Goal: Register for event/course

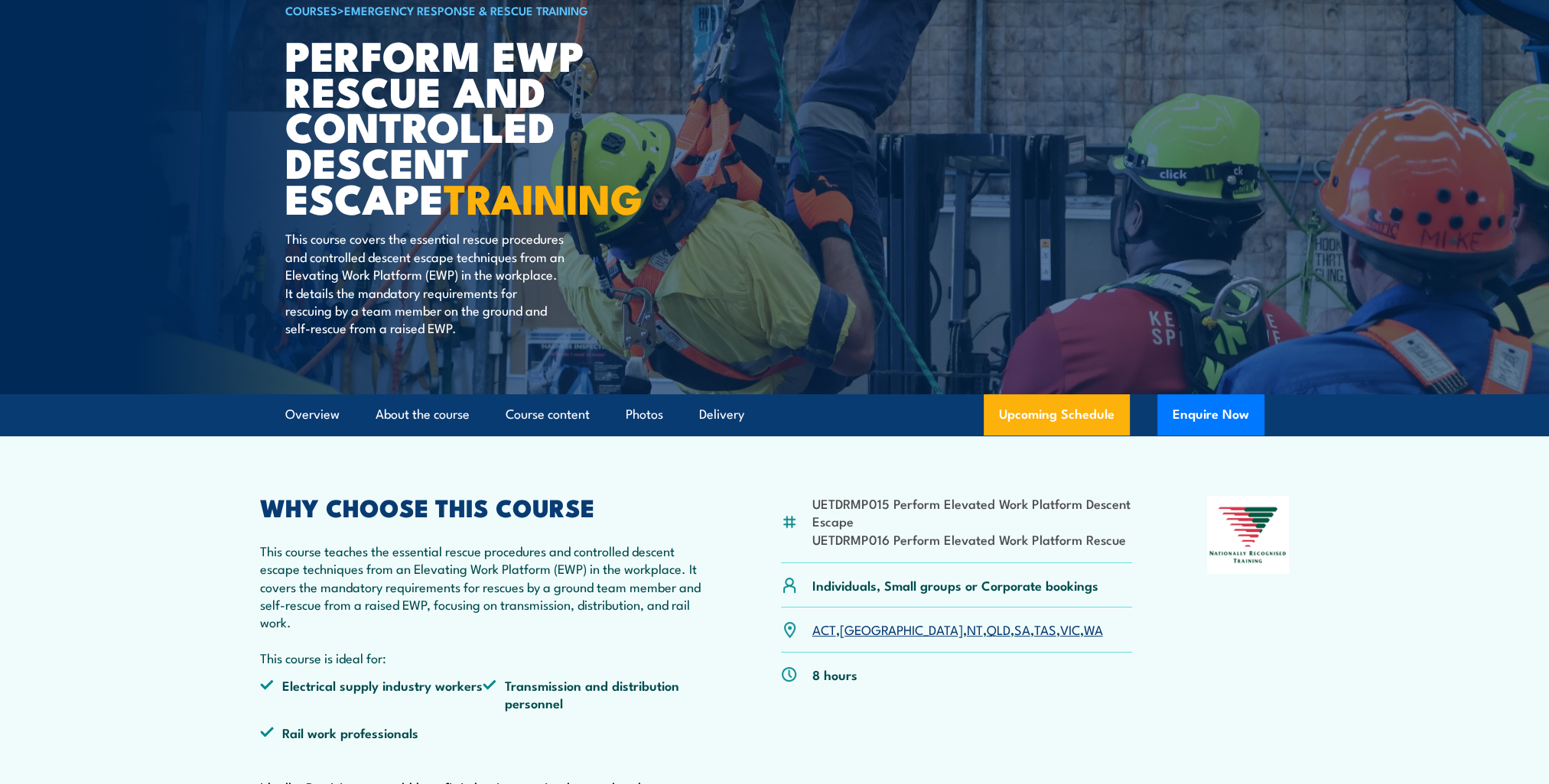
scroll to position [383, 0]
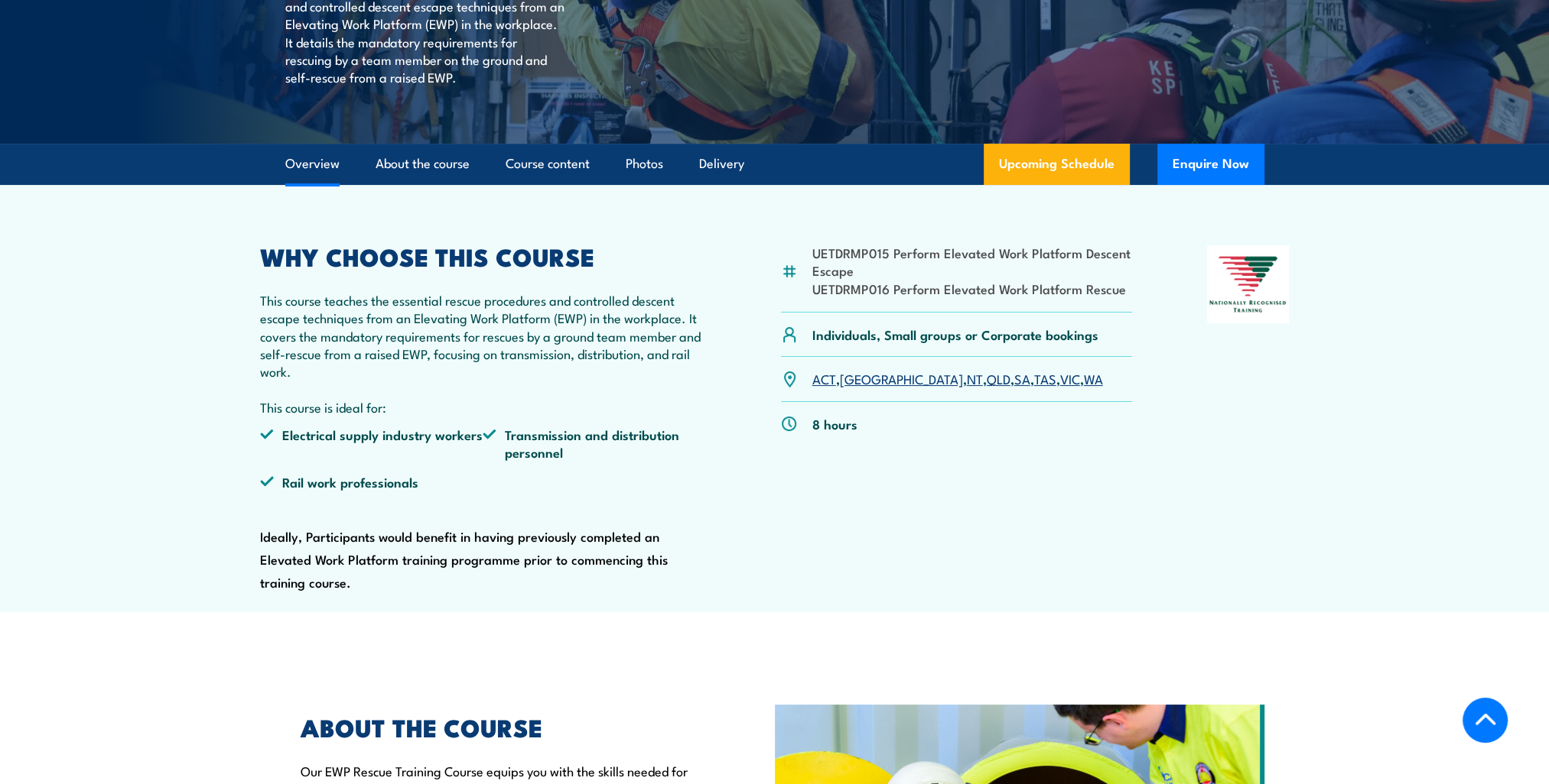
click at [1060, 380] on link "VIC" at bounding box center [1070, 378] width 20 height 18
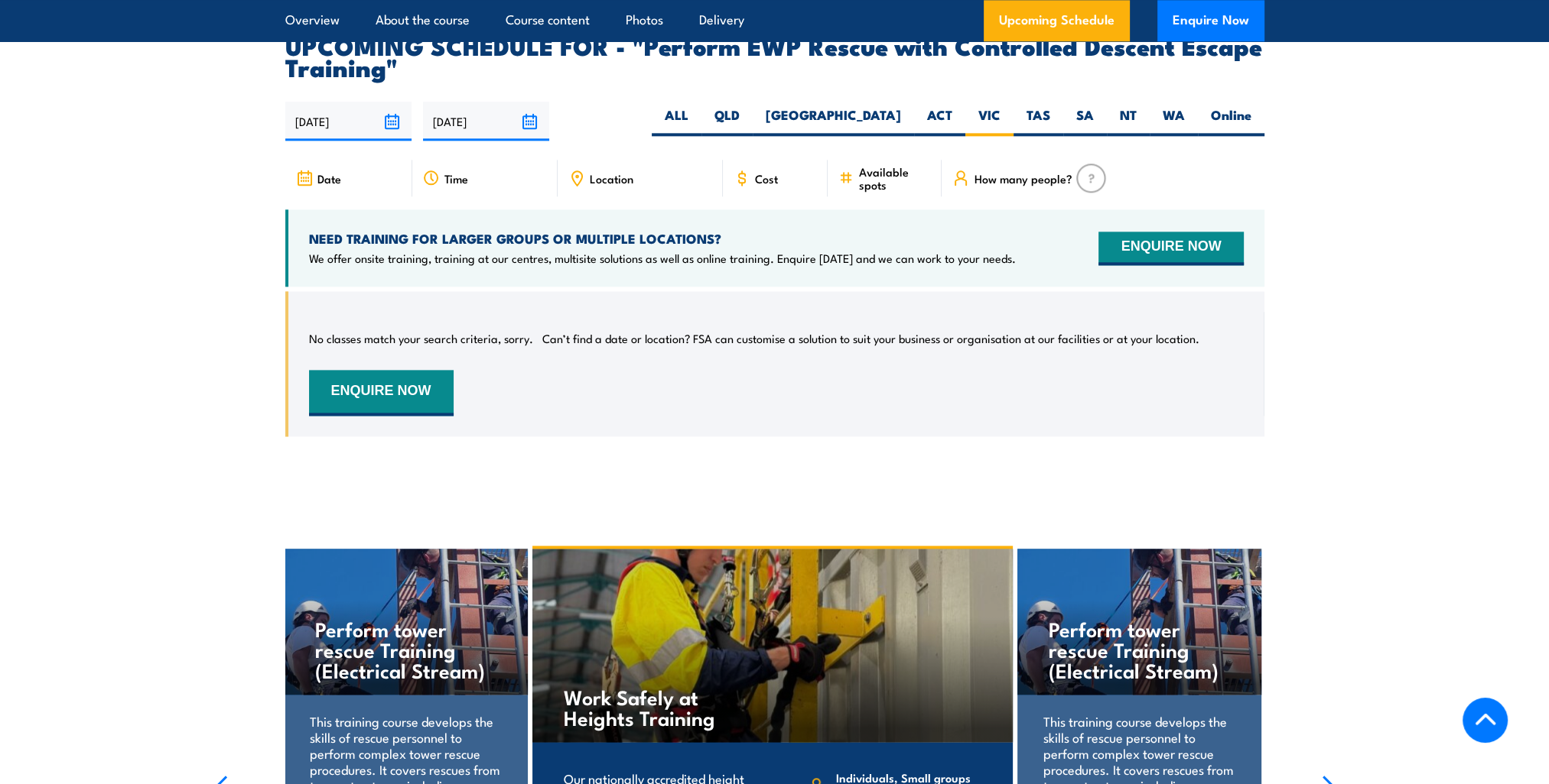
scroll to position [2559, 0]
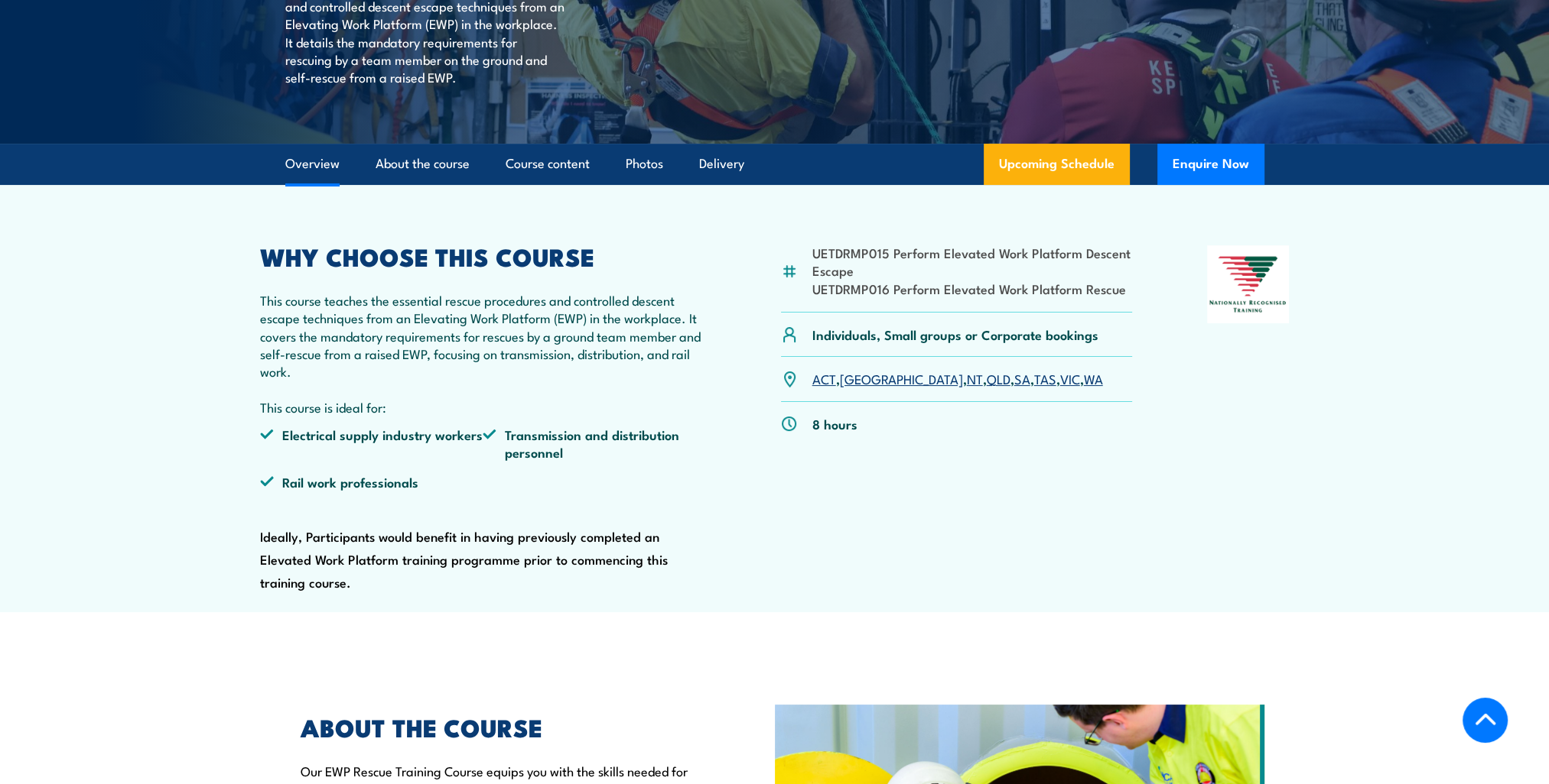
click at [1084, 381] on link "WA" at bounding box center [1094, 378] width 19 height 18
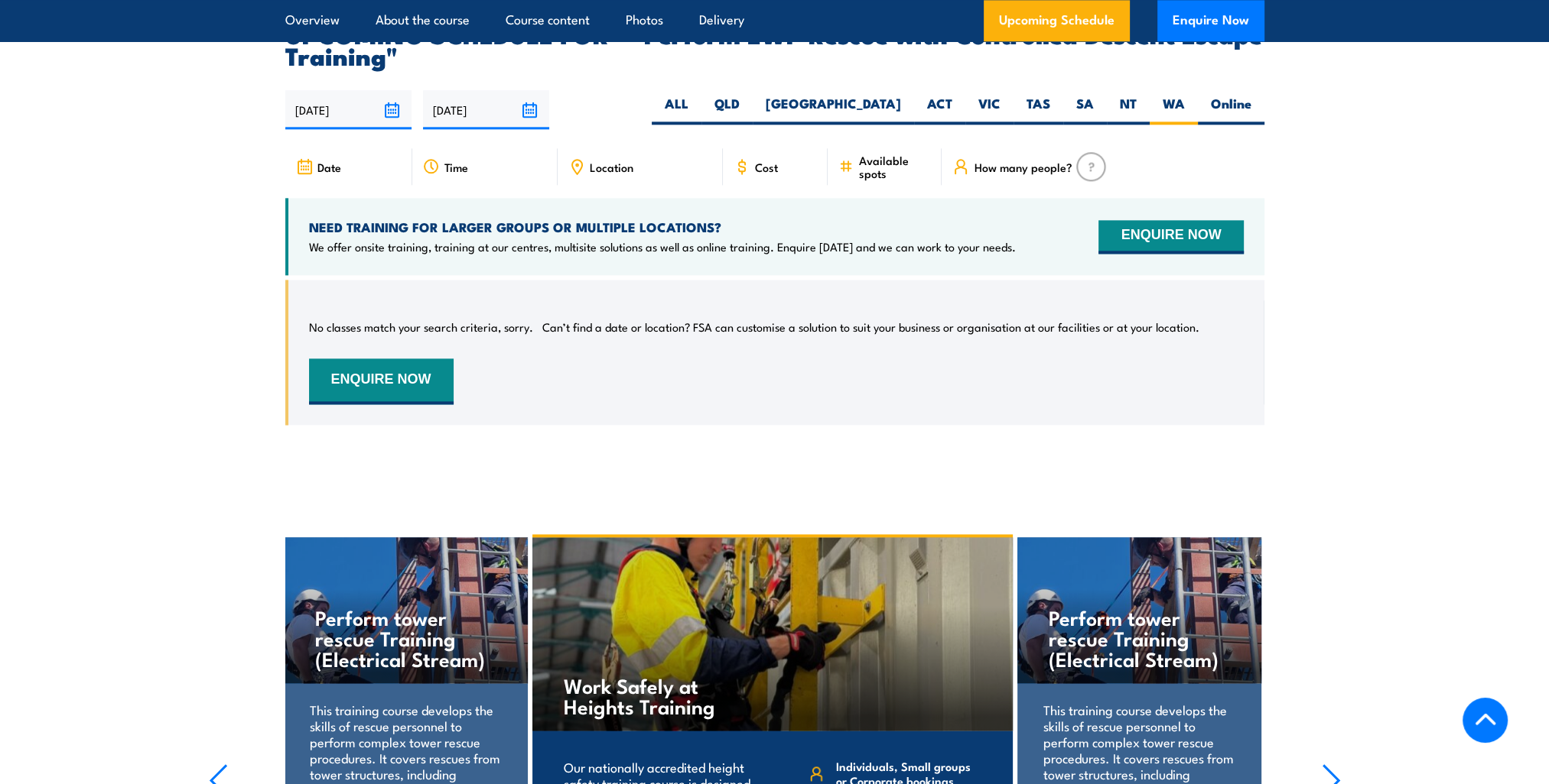
scroll to position [2483, 0]
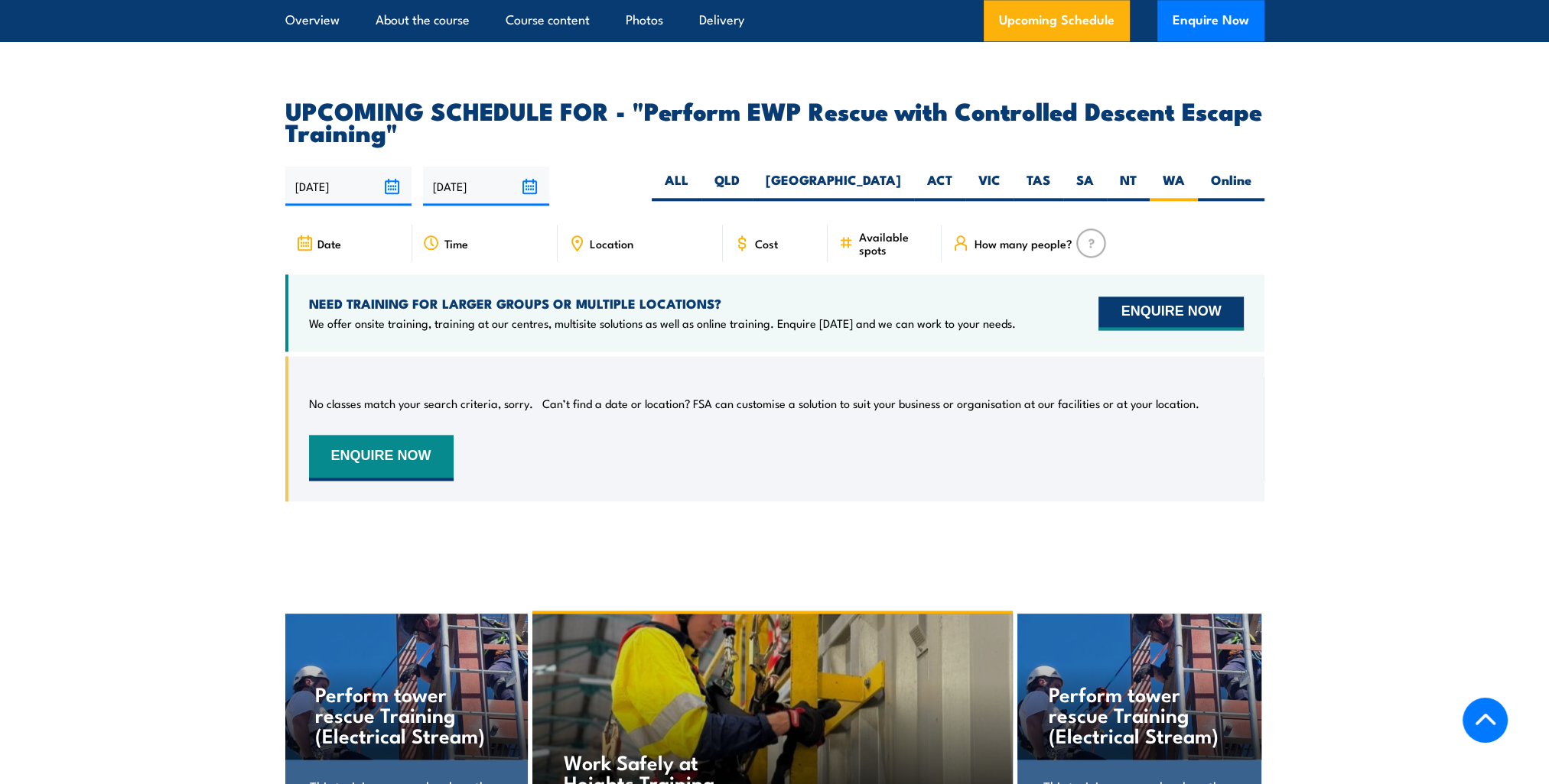
click at [1098, 297] on button "ENQUIRE NOW" at bounding box center [1170, 313] width 144 height 34
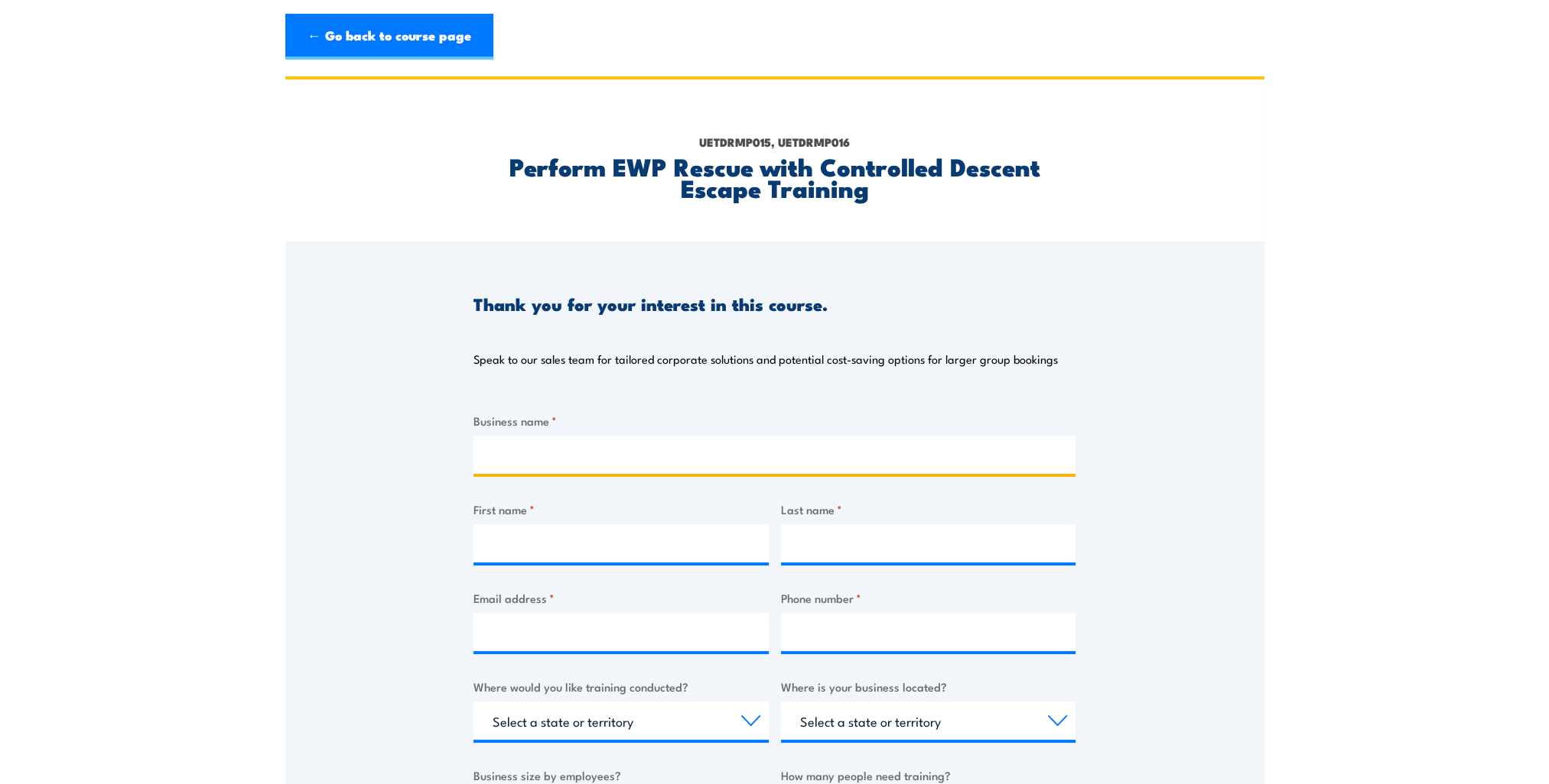
click at [577, 451] on input "Business name *" at bounding box center [774, 455] width 602 height 38
type input "Austral Construction"
type input "[PERSON_NAME]"
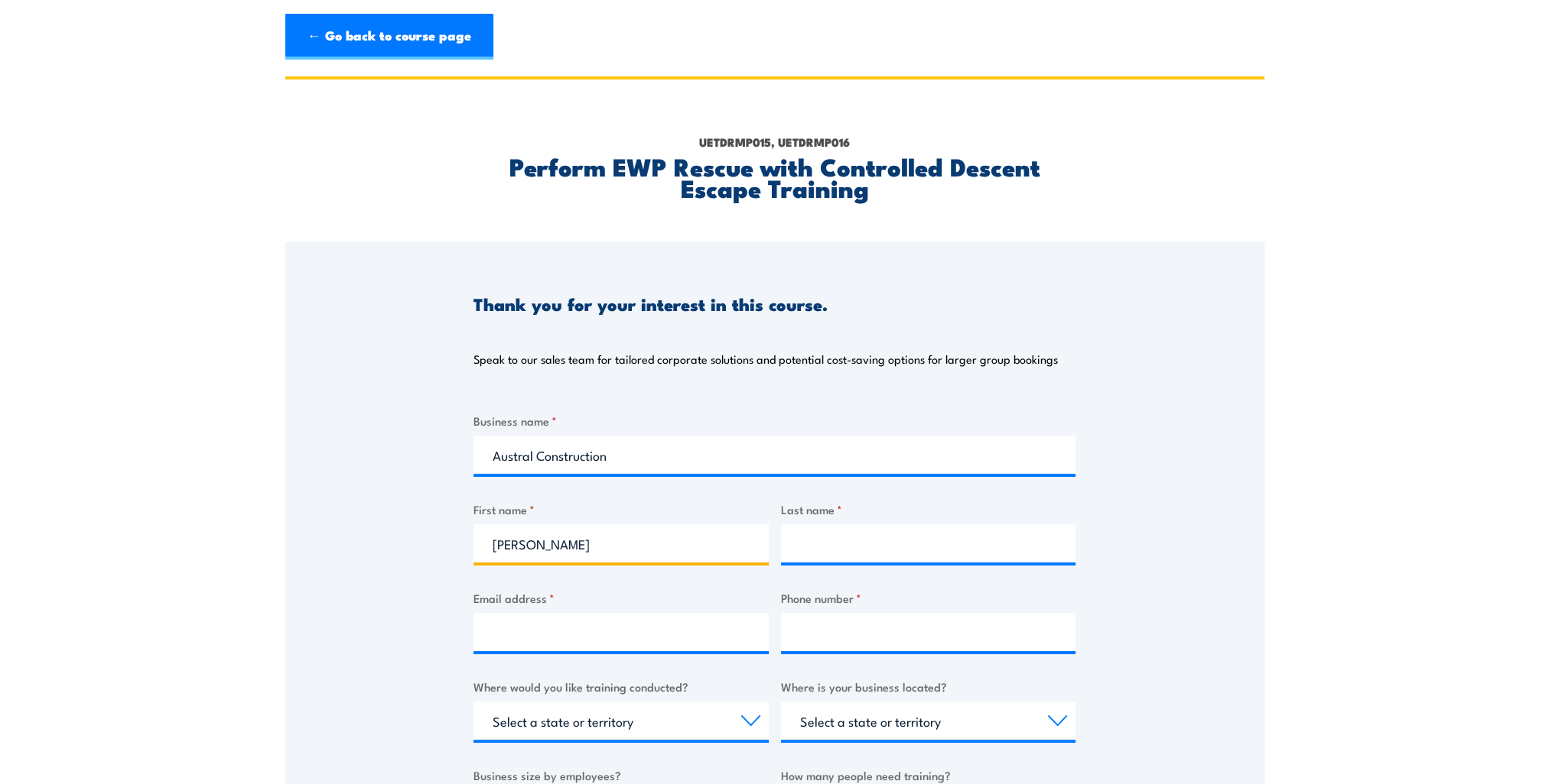
type input "[PERSON_NAME]"
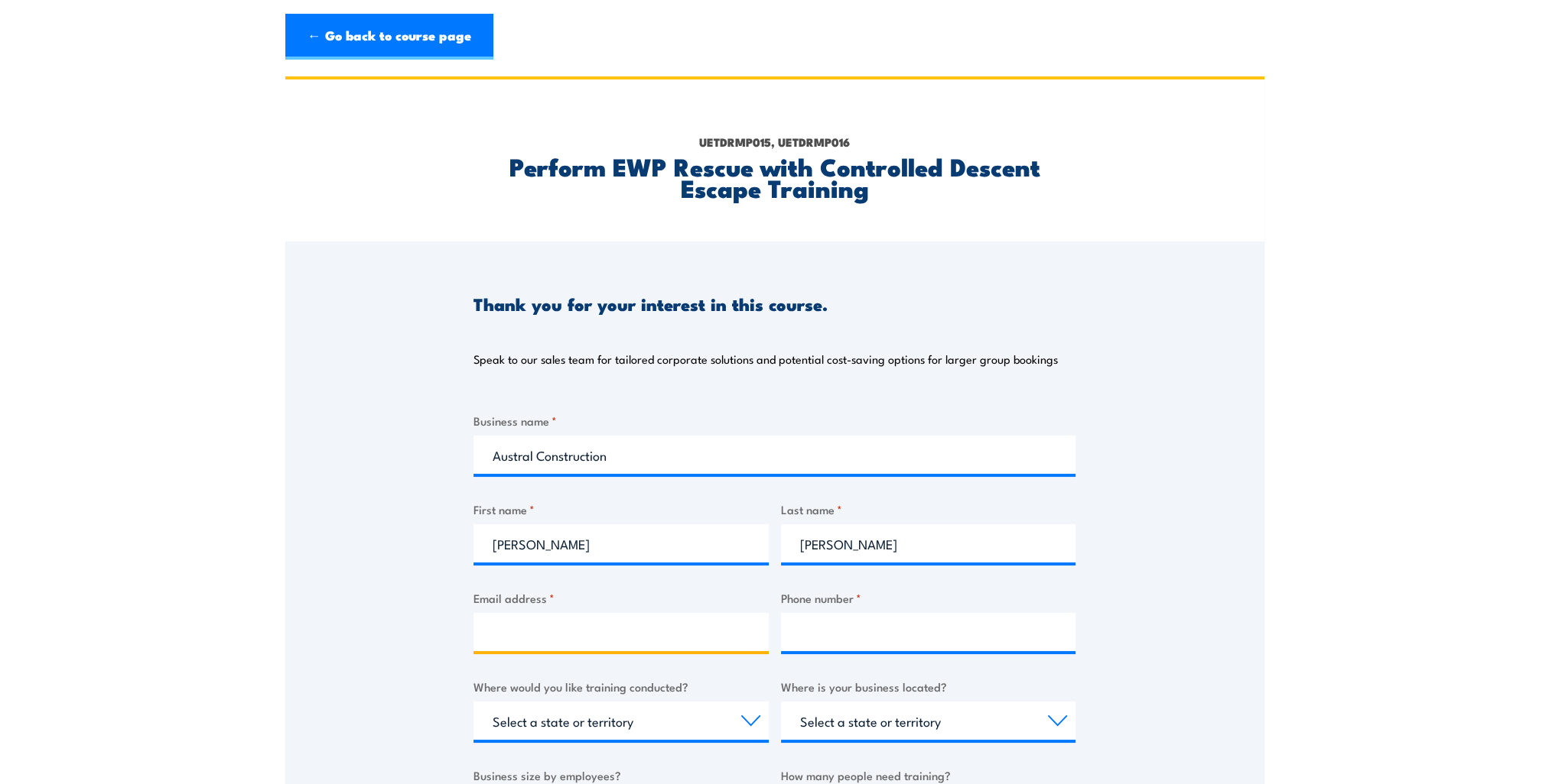
type input "andrena.meegan@australconstruction.com.au"
type input "0418353117"
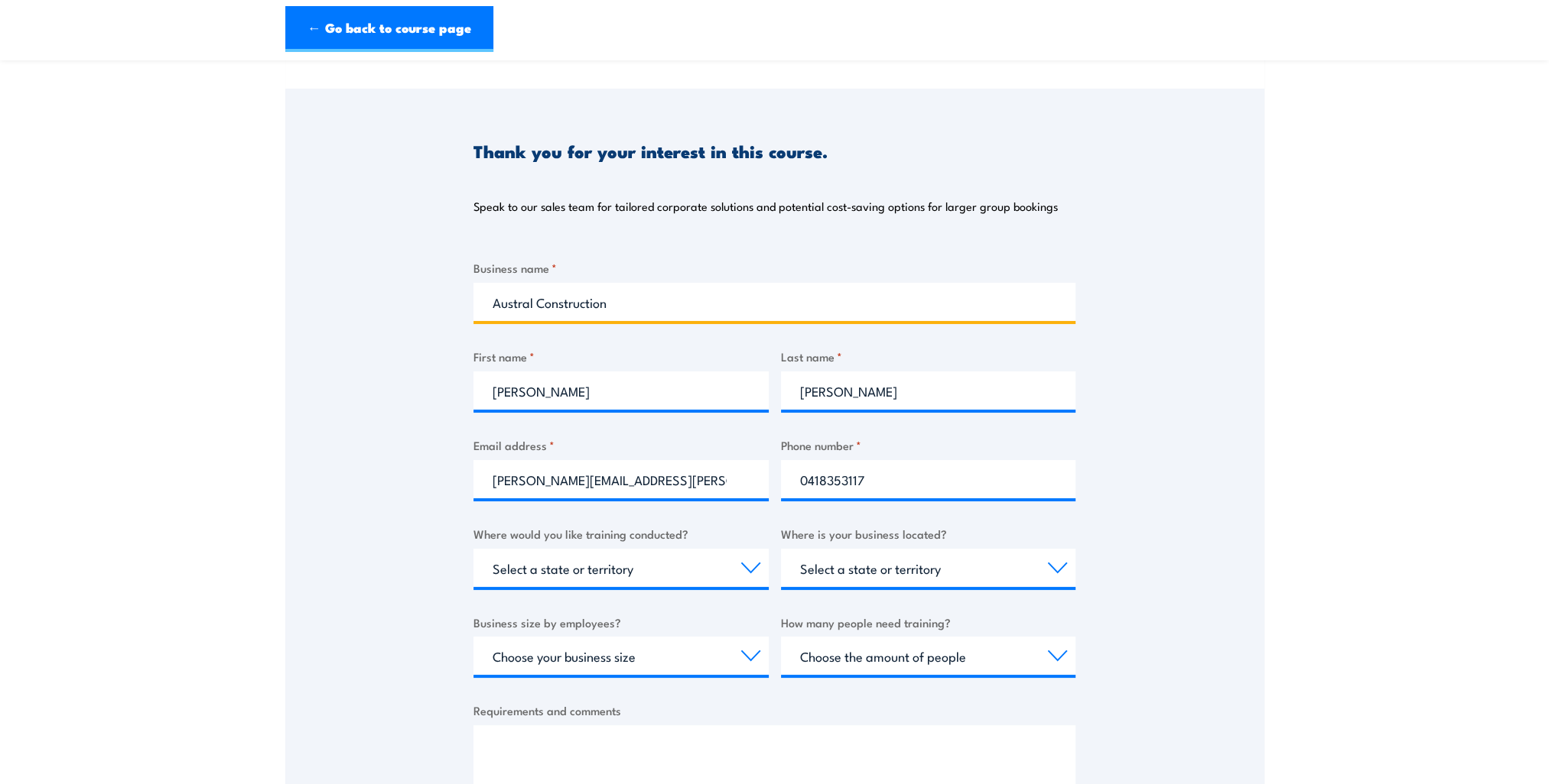
scroll to position [306, 0]
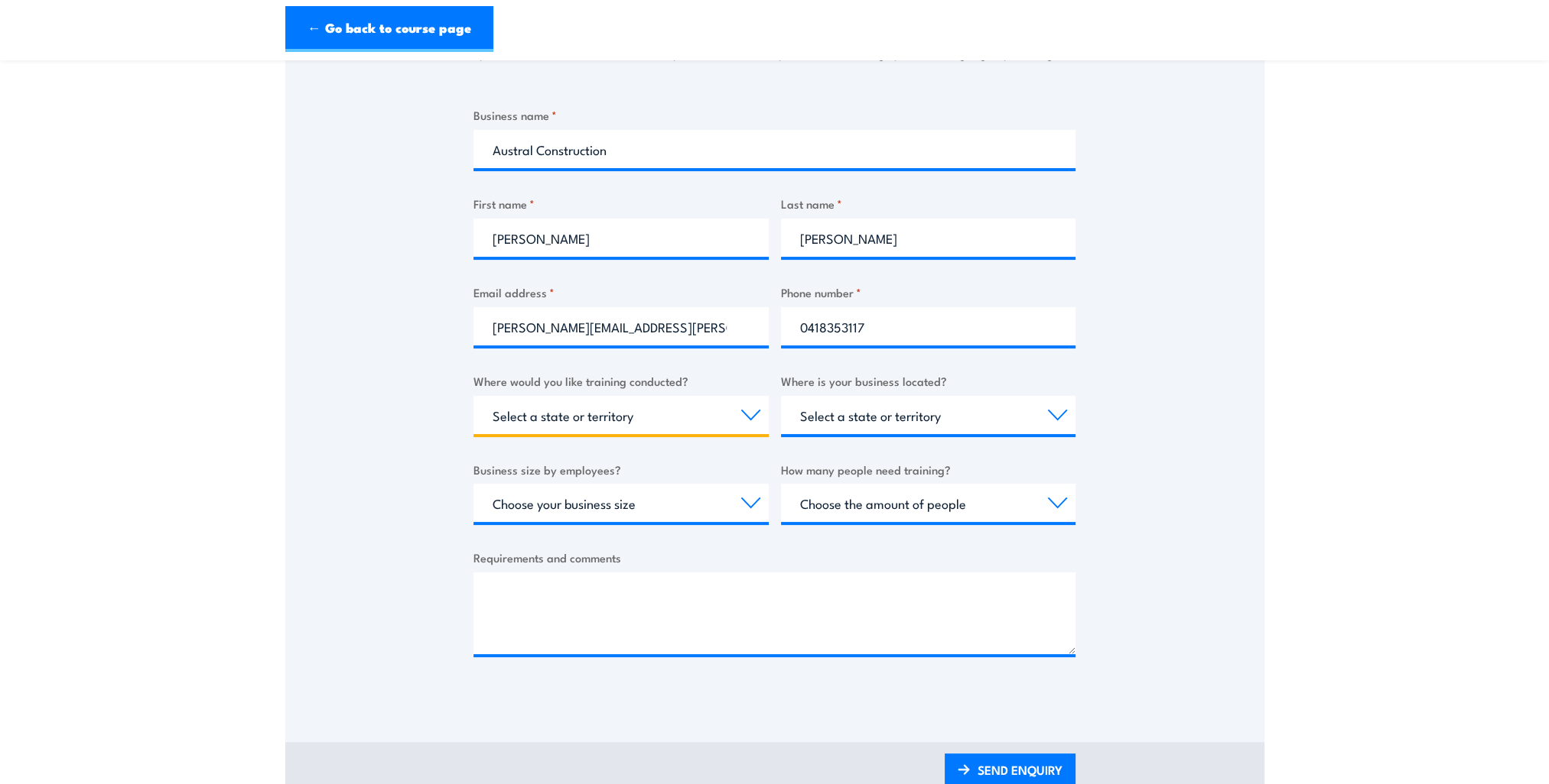
click at [629, 427] on select "Select a state or territory Nationally - multiple locations QLD NSW VIC SA ACT …" at bounding box center [621, 415] width 295 height 38
select select "WA"
click at [473, 396] on select "Select a state or territory Nationally - multiple locations QLD NSW VIC SA ACT …" at bounding box center [621, 415] width 295 height 38
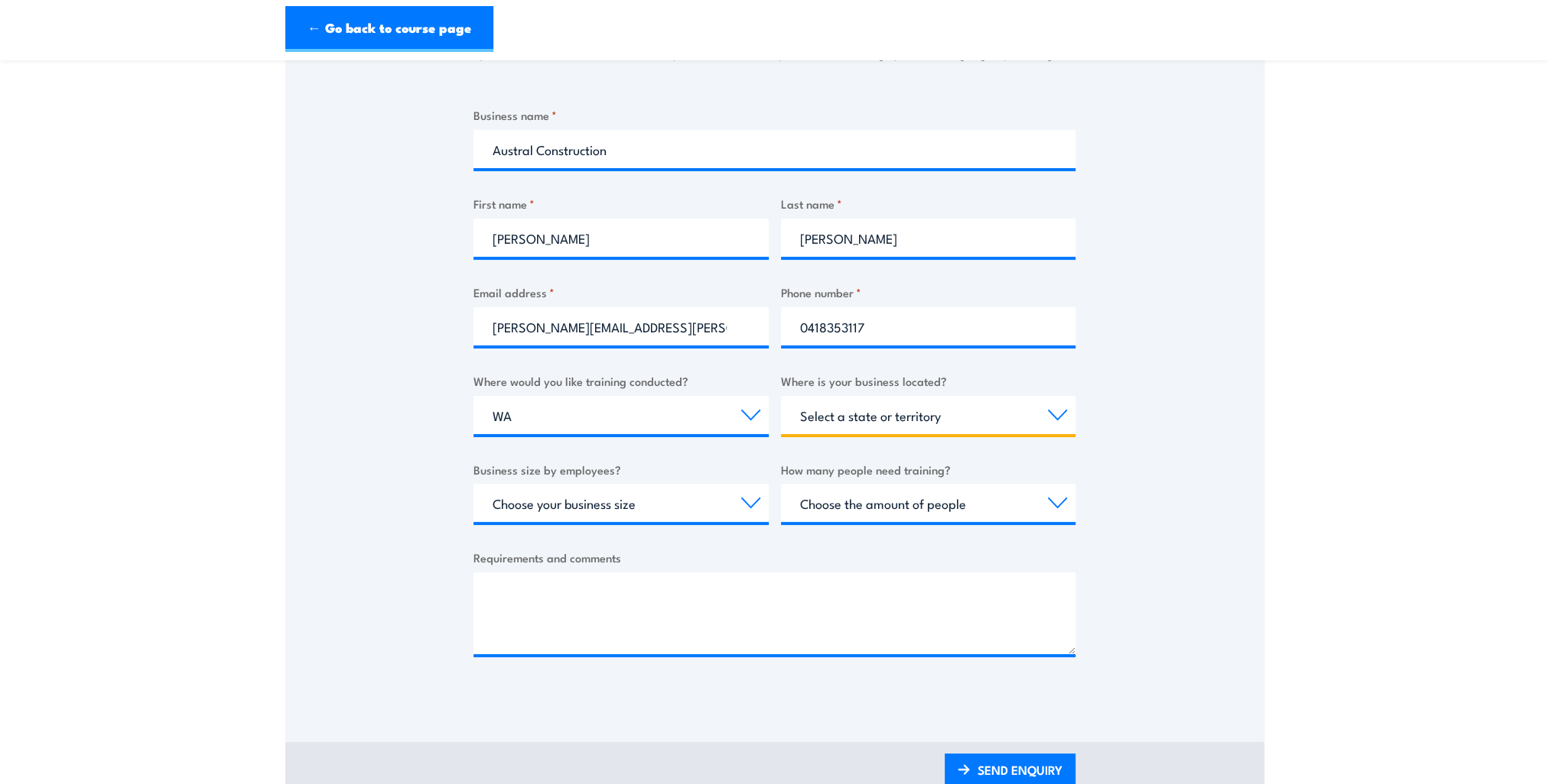
click at [850, 417] on select "Select a state or territory QLD NSW VIC SA ACT WA TAS NT" at bounding box center [929, 415] width 295 height 38
select select "WA"
click at [781, 396] on select "Select a state or territory QLD NSW VIC SA ACT WA TAS NT" at bounding box center [929, 415] width 295 height 38
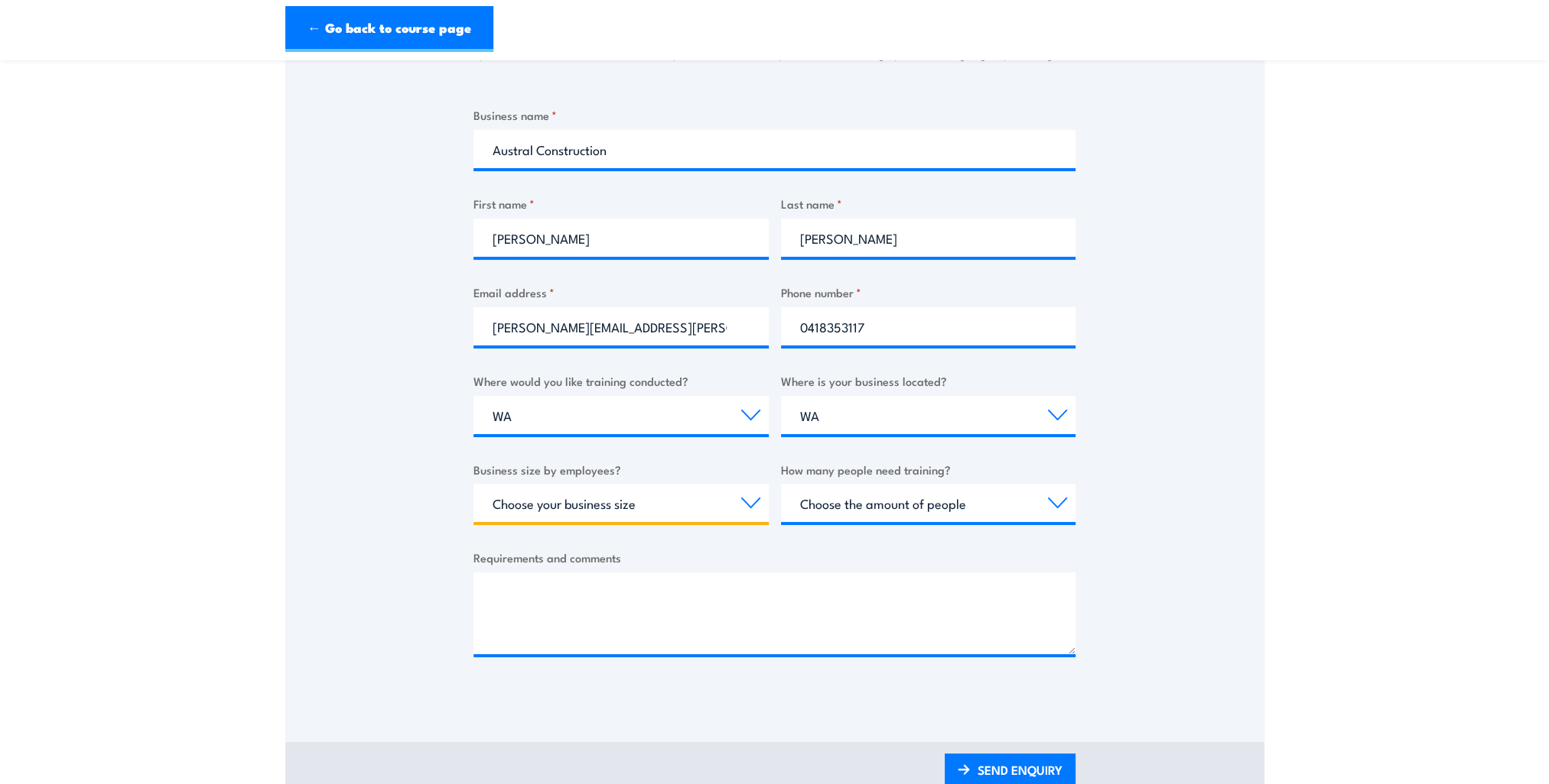
click at [673, 499] on select "Choose your business size 1 to 19 20 to 199 200+" at bounding box center [621, 503] width 295 height 38
select select "1 to 19"
click at [473, 484] on select "Choose your business size 1 to 19 20 to 199 200+" at bounding box center [621, 503] width 295 height 38
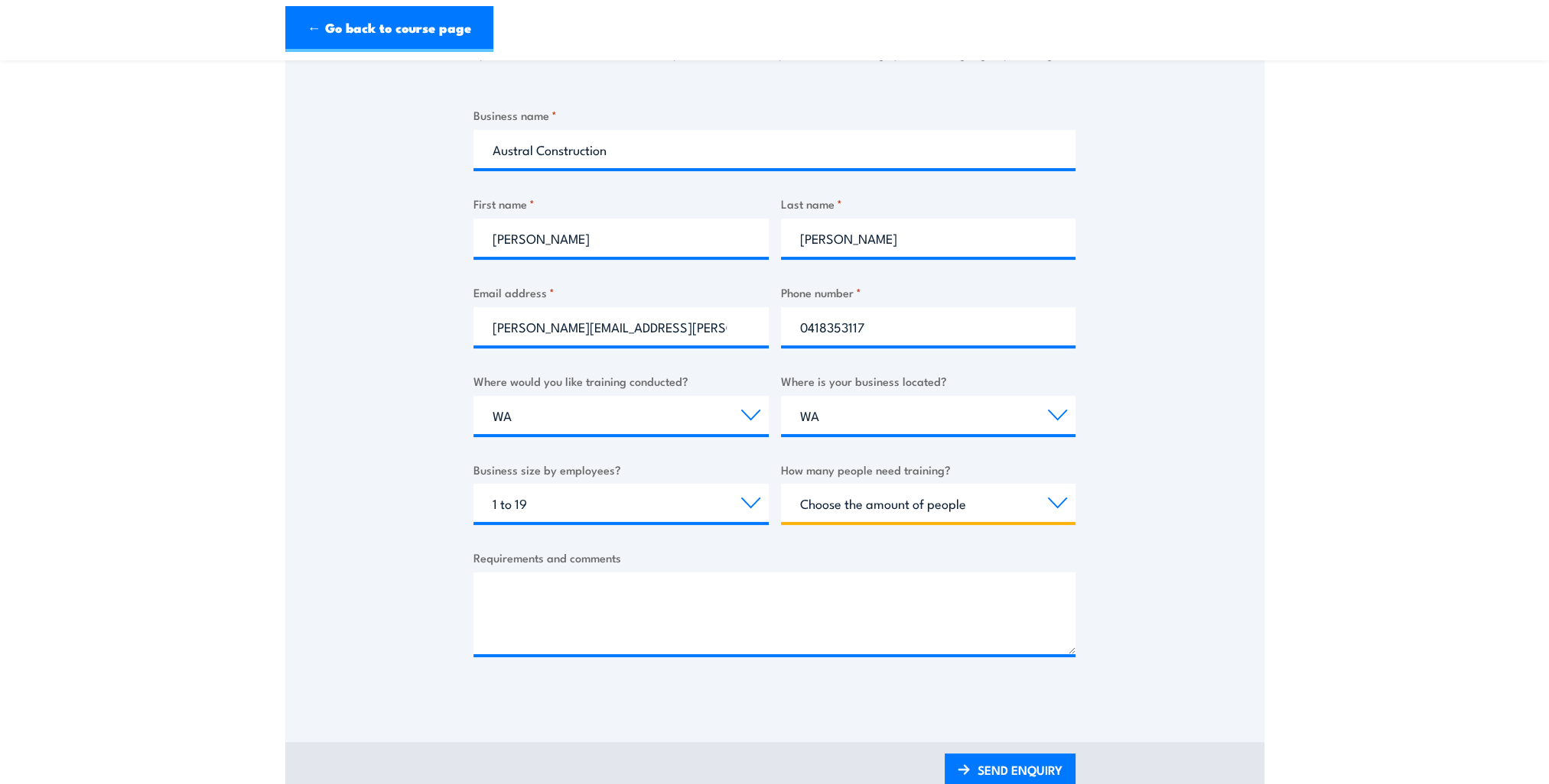
click at [914, 499] on select "Choose the amount of people 1 to 4 5 to 19 20+" at bounding box center [929, 503] width 295 height 38
select select "5 to 19"
click at [781, 484] on select "Choose the amount of people 1 to 4 5 to 19 20+" at bounding box center [929, 503] width 295 height 38
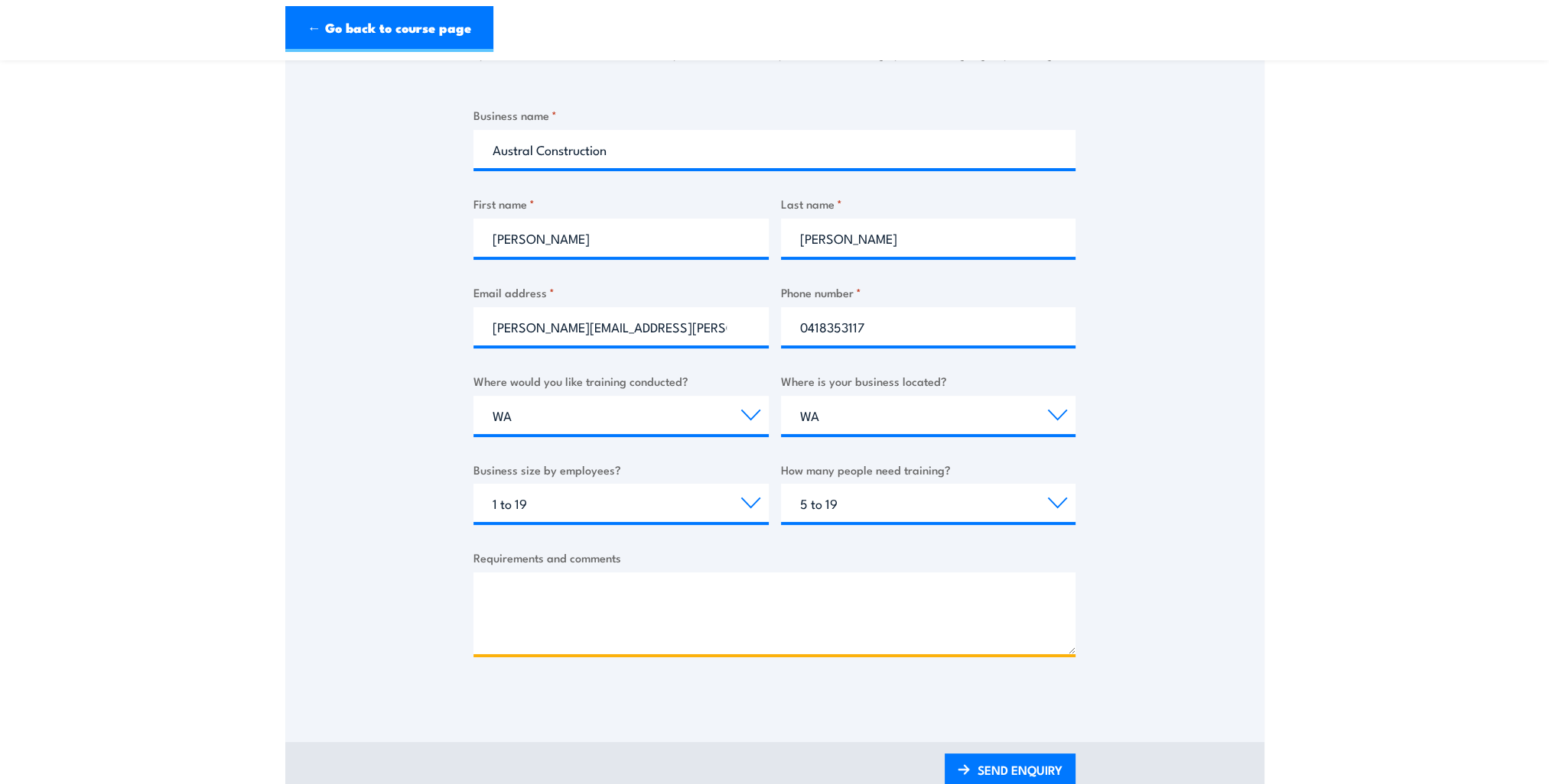
click at [804, 595] on textarea "Requirements and comments" at bounding box center [774, 613] width 602 height 82
paste textarea "Miller Escape Master"
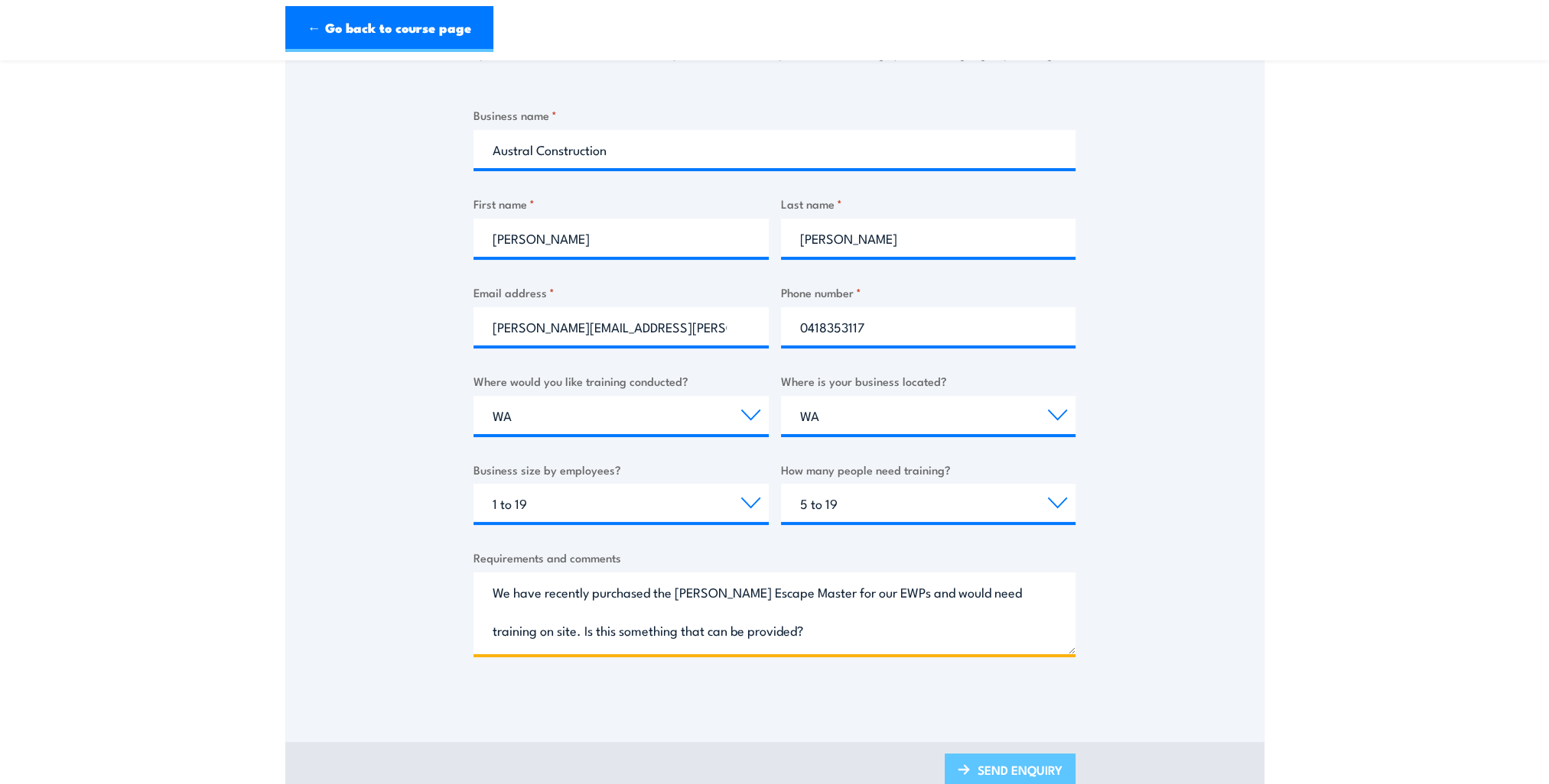
type textarea "We have recently purchased the Miller Escape Master for our EWPs and would need…"
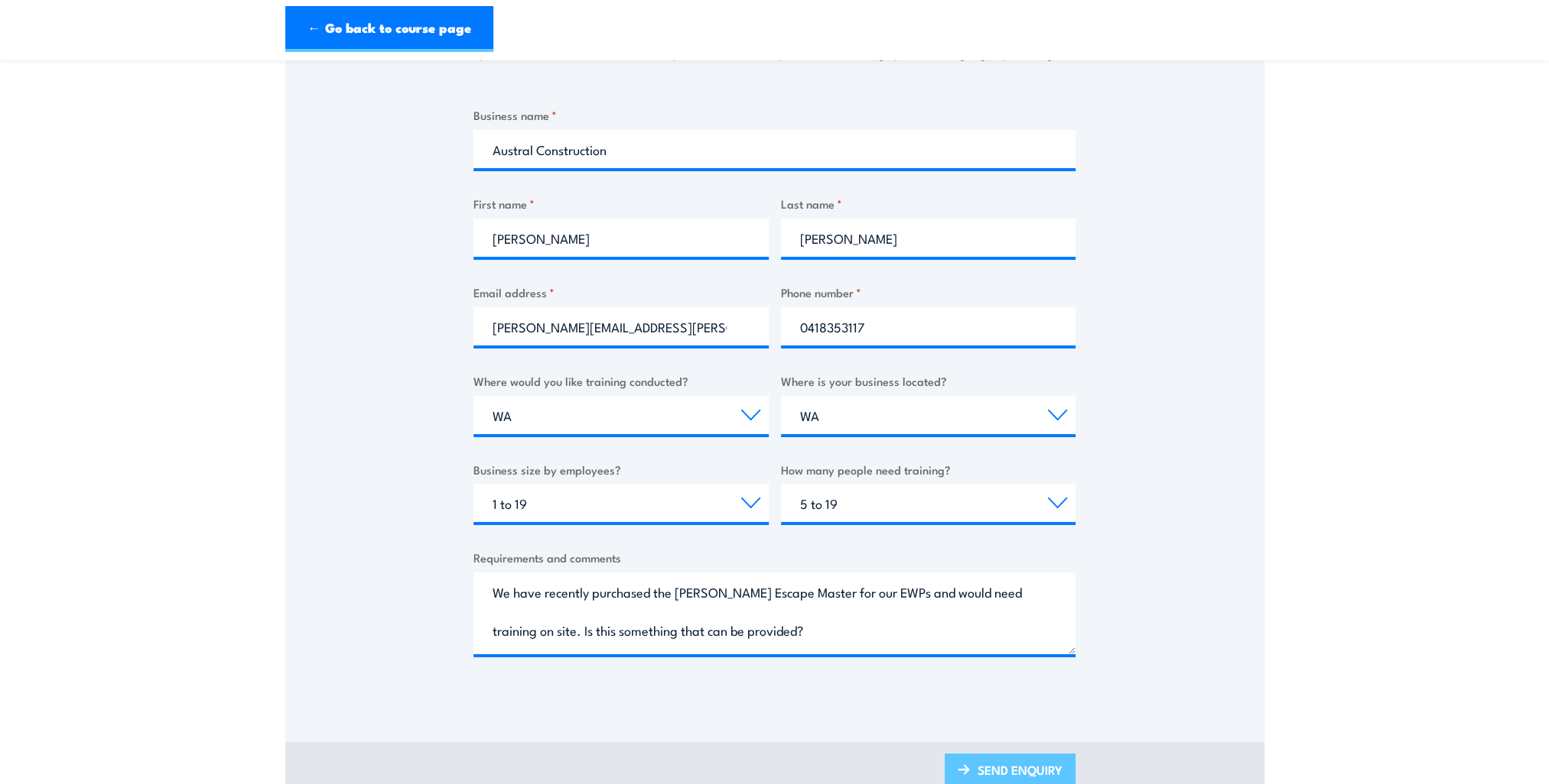
click at [961, 768] on img at bounding box center [964, 769] width 12 height 10
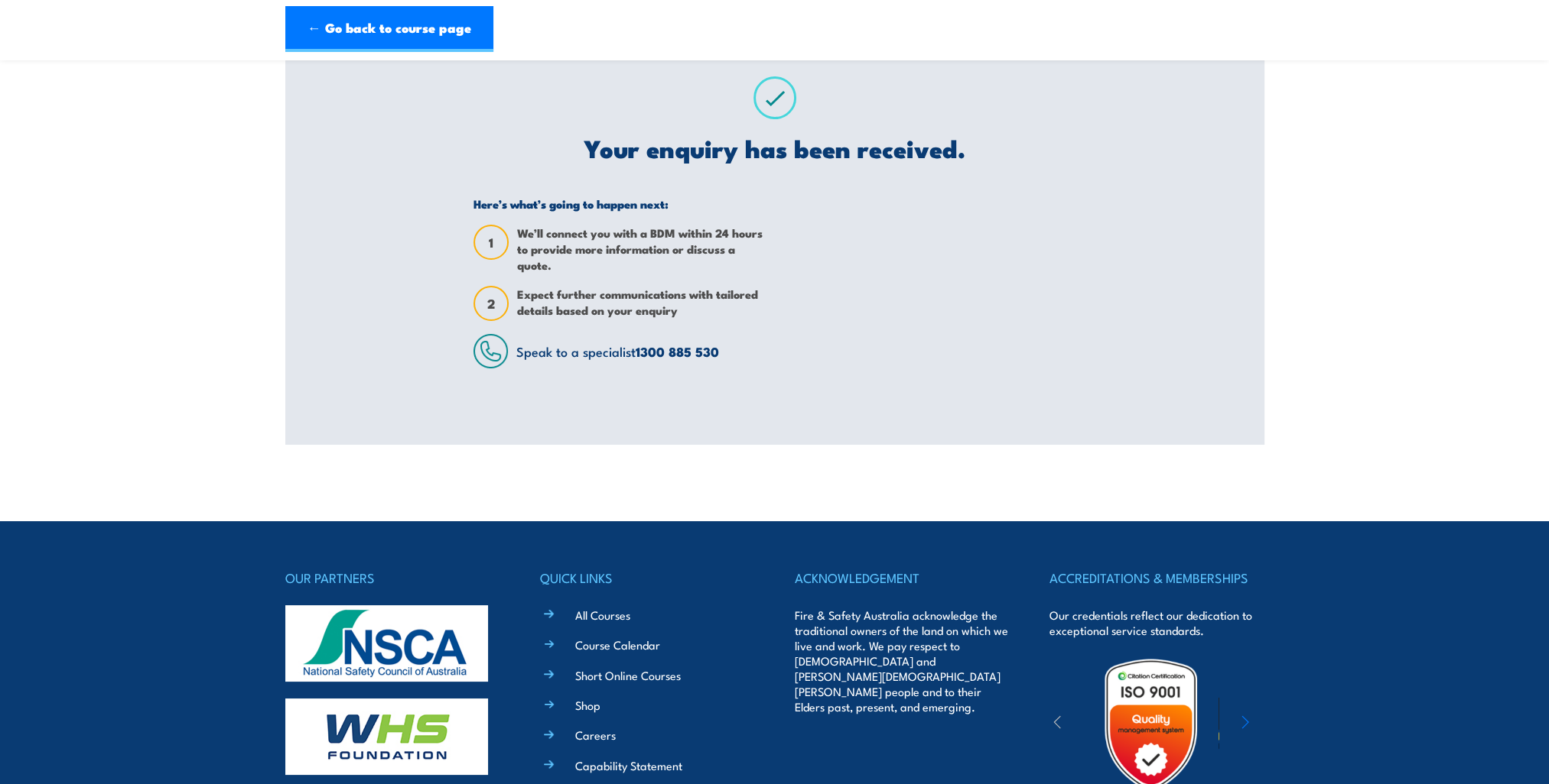
scroll to position [26, 0]
